Goal: Information Seeking & Learning: Learn about a topic

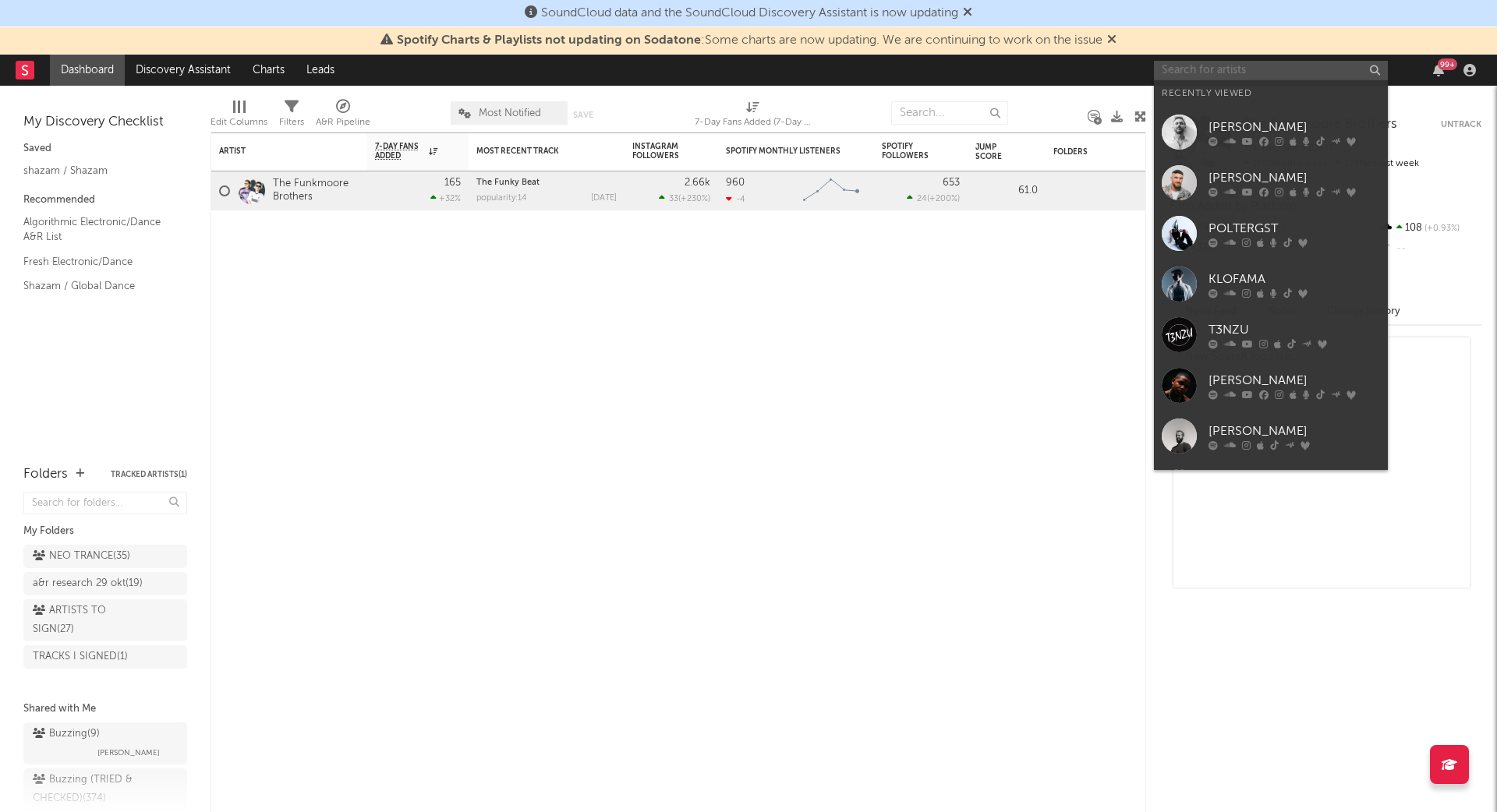
click at [1274, 77] on input "text" at bounding box center [1270, 70] width 234 height 20
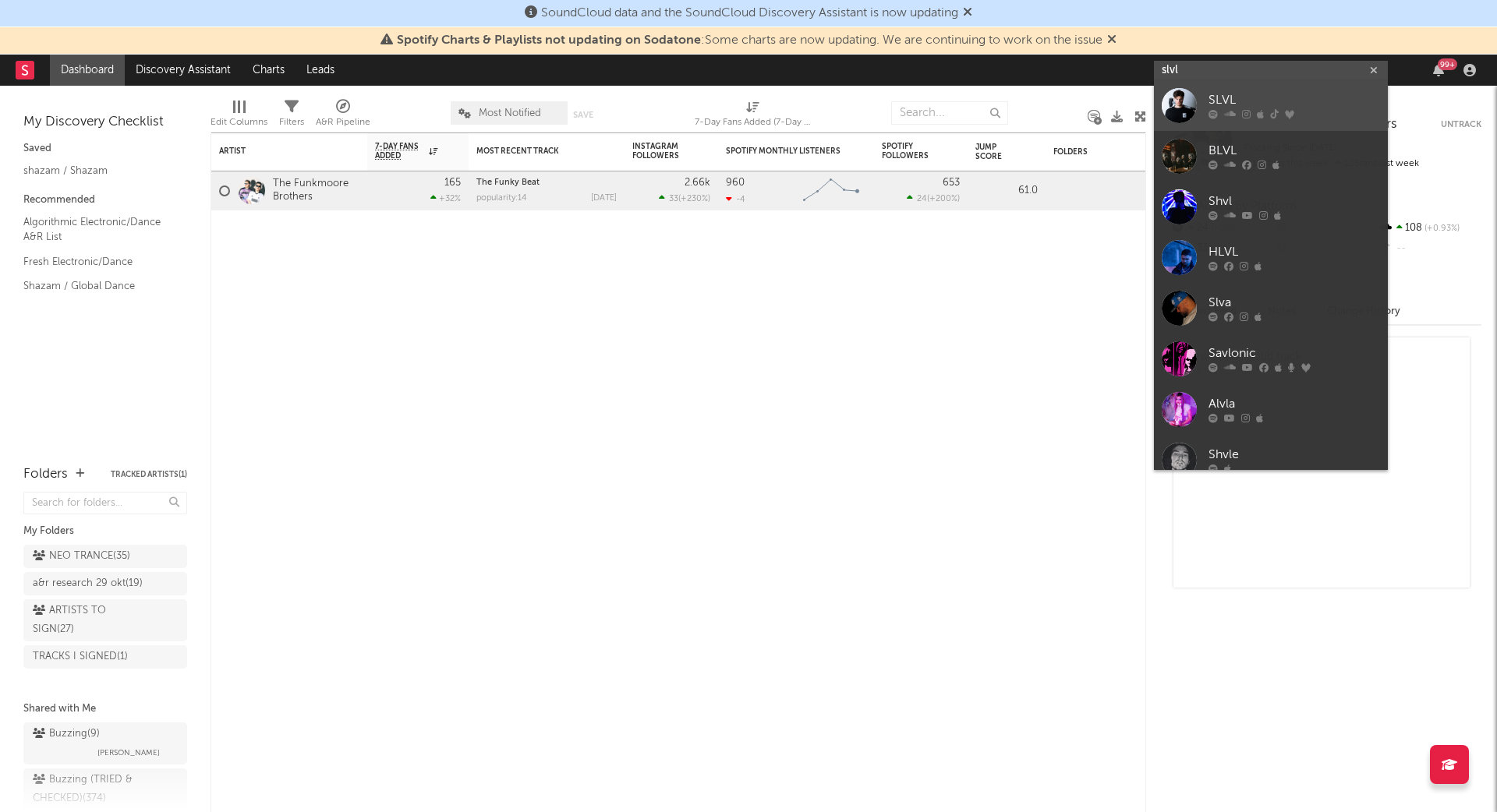
type input "slvl"
click at [1281, 108] on div "SLVL" at bounding box center [1294, 100] width 171 height 19
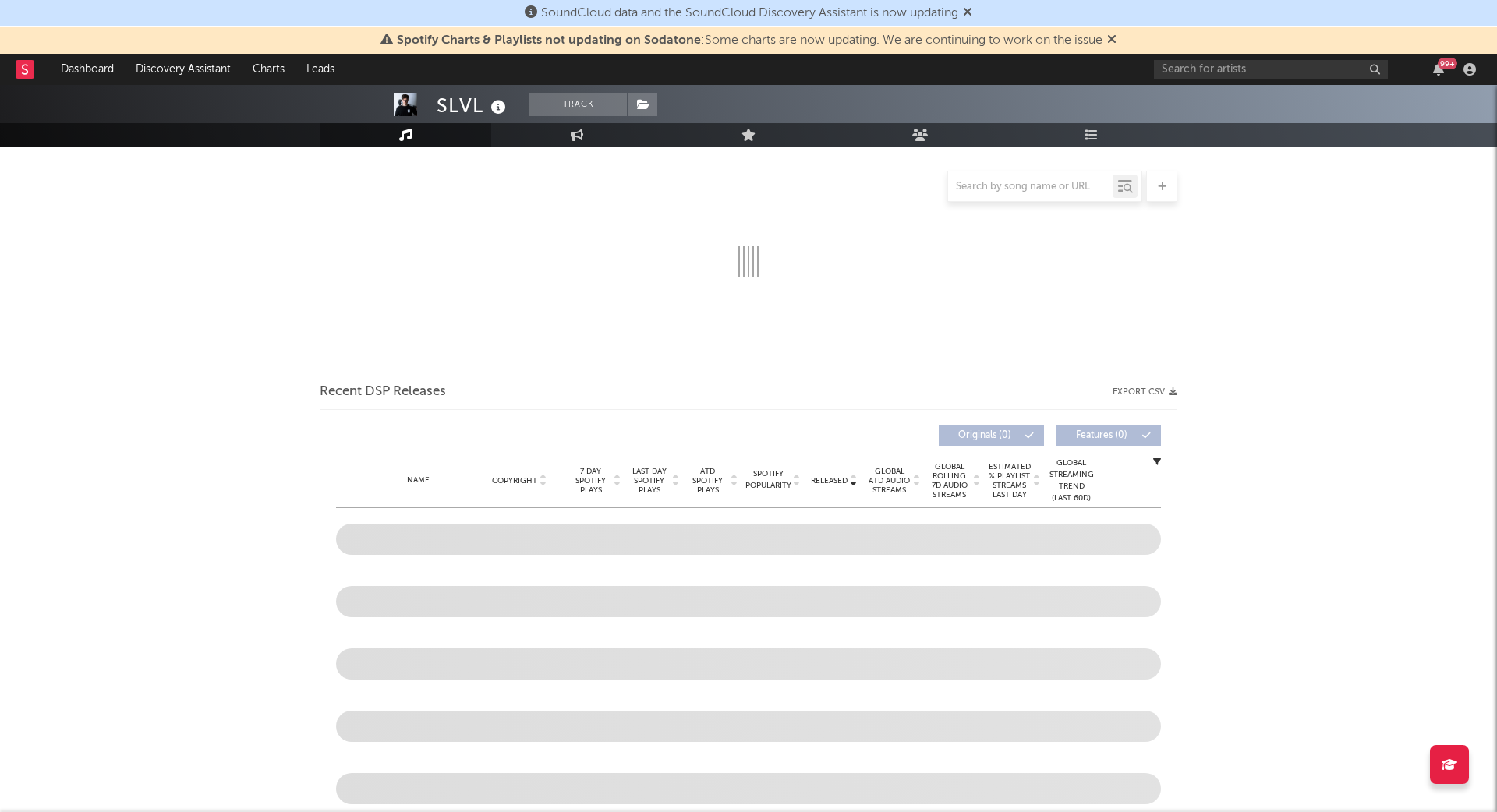
select select "1w"
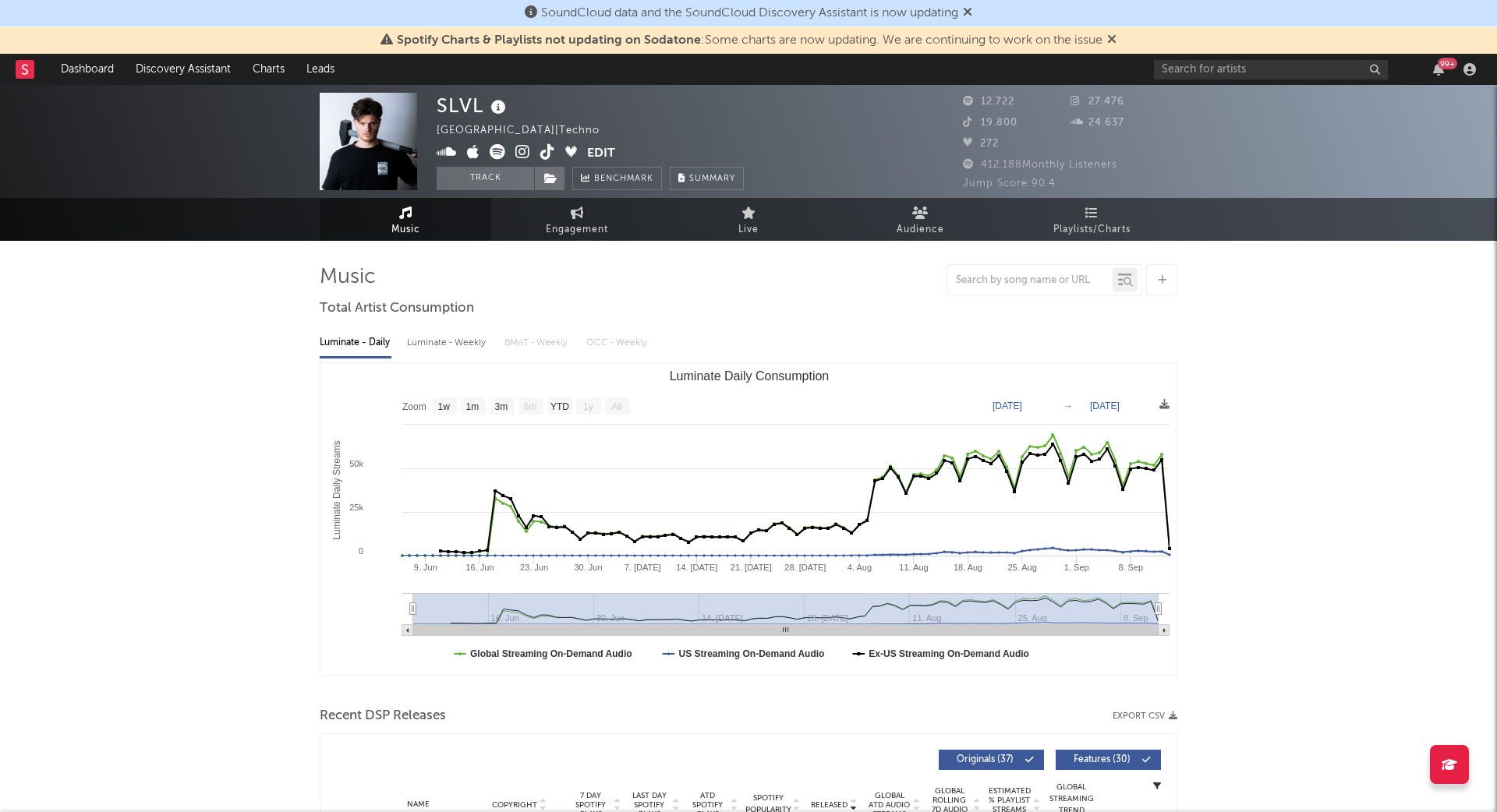
click at [498, 111] on icon at bounding box center [499, 107] width 23 height 22
click at [520, 148] on icon at bounding box center [522, 152] width 15 height 16
click at [495, 104] on icon at bounding box center [499, 107] width 23 height 22
